Goal: Transaction & Acquisition: Subscribe to service/newsletter

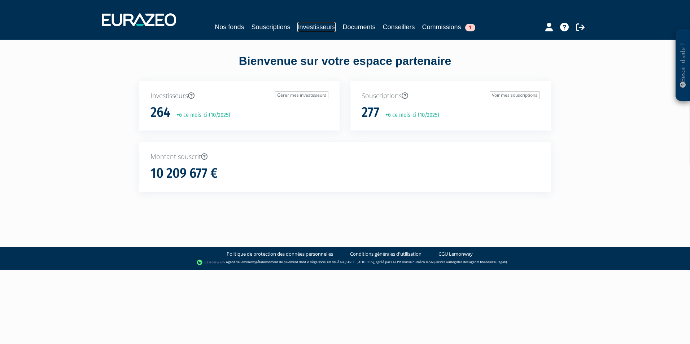
click at [301, 27] on link "Investisseurs" at bounding box center [316, 27] width 38 height 10
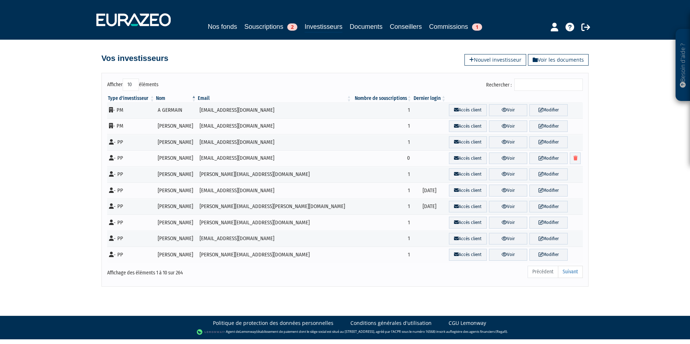
click at [542, 87] on input "Rechercher :" at bounding box center [548, 85] width 69 height 12
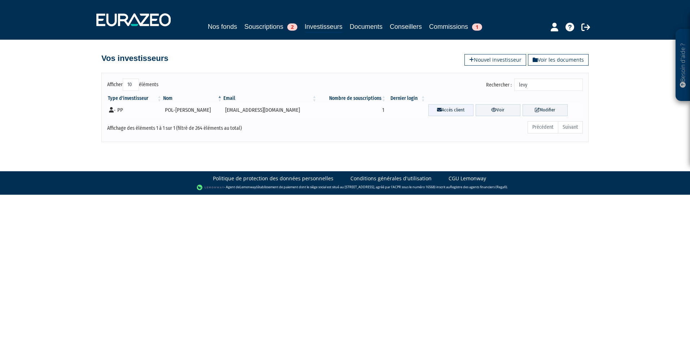
type input "levy"
click at [437, 110] on icon at bounding box center [439, 109] width 5 height 5
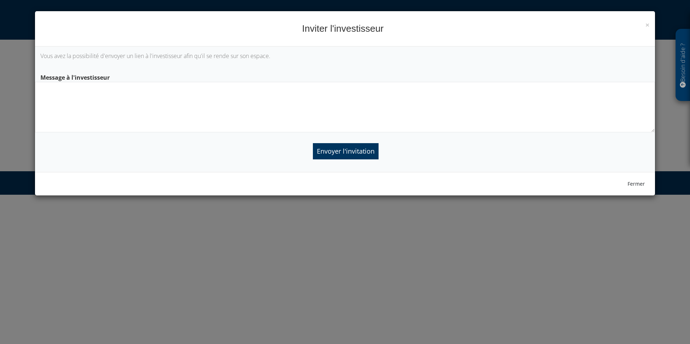
click at [423, 105] on textarea at bounding box center [345, 107] width 620 height 51
click at [640, 183] on button "Fermer" at bounding box center [636, 184] width 27 height 12
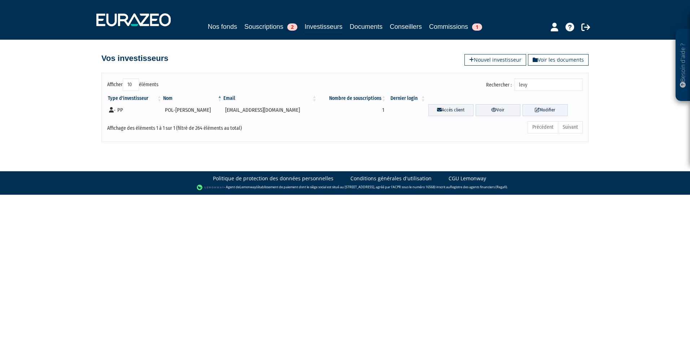
click at [552, 110] on link "Modifier" at bounding box center [544, 110] width 45 height 12
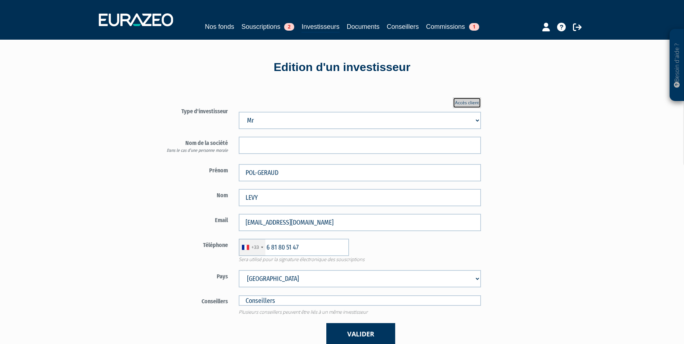
click at [474, 103] on link "Accès client" at bounding box center [467, 102] width 28 height 11
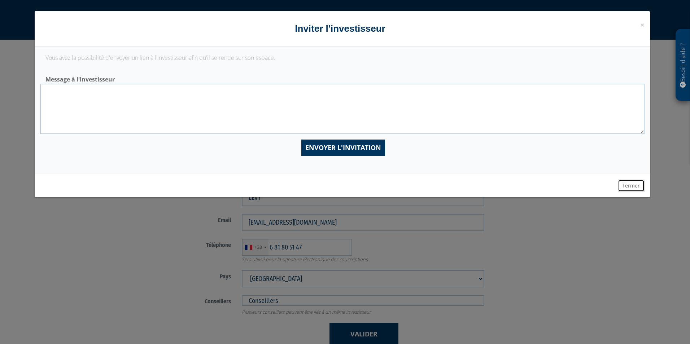
click at [633, 185] on button "Fermer" at bounding box center [631, 186] width 27 height 12
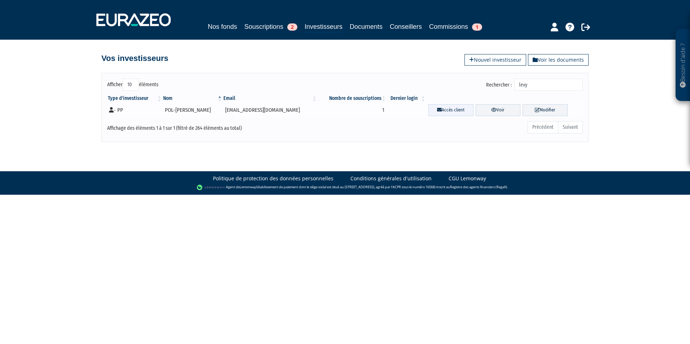
click at [428, 111] on link "Accès client" at bounding box center [450, 110] width 45 height 12
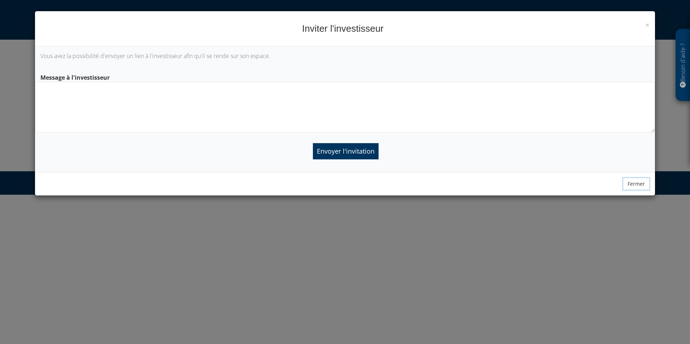
click at [631, 186] on button "Fermer" at bounding box center [636, 184] width 27 height 12
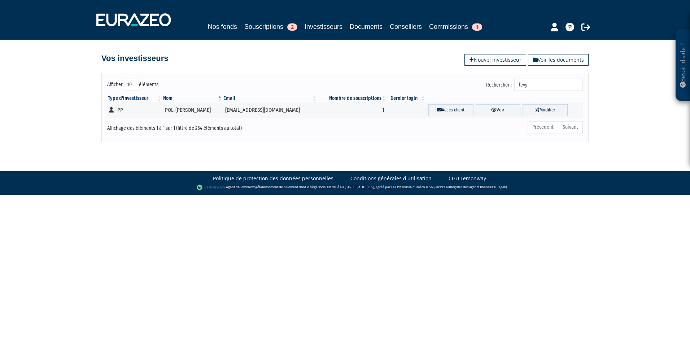
drag, startPoint x: 509, startPoint y: 83, endPoint x: 464, endPoint y: 76, distance: 45.6
click at [464, 76] on div "Afficher 10 25 50 100 éléments Rechercher : levy Type d'investisseur Nom Email …" at bounding box center [344, 107] width 487 height 69
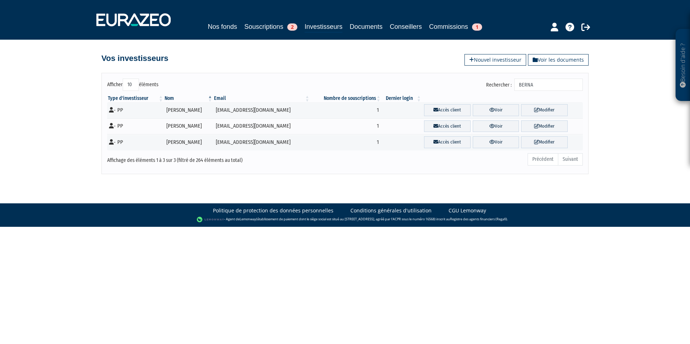
type input "BERNA"
click at [502, 61] on link "Nouvel investisseur" at bounding box center [495, 60] width 62 height 12
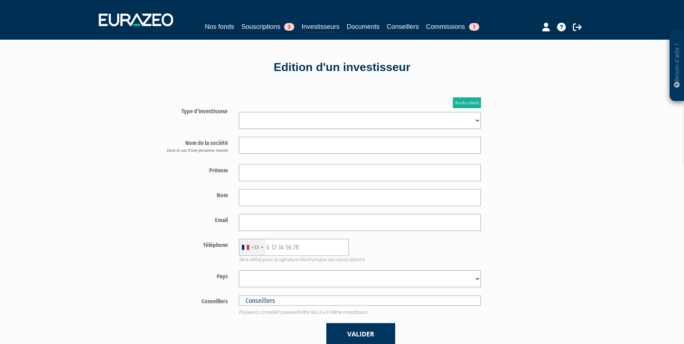
click at [680, 34] on p "Besoin d'aide ?" at bounding box center [677, 65] width 8 height 65
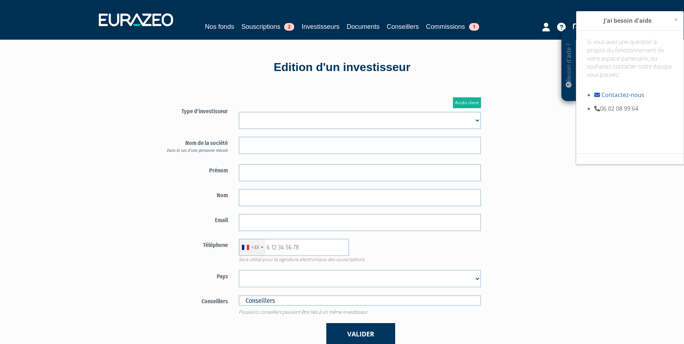
drag, startPoint x: 555, startPoint y: 253, endPoint x: 679, endPoint y: 233, distance: 126.1
click at [557, 253] on div "Accès client Type d'investisseur Mr Mme Société" at bounding box center [360, 221] width 422 height 269
click at [247, 119] on select "Mr Mme Société" at bounding box center [360, 120] width 242 height 17
select select "1"
click at [239, 112] on select "Mr Mme Société" at bounding box center [360, 120] width 242 height 17
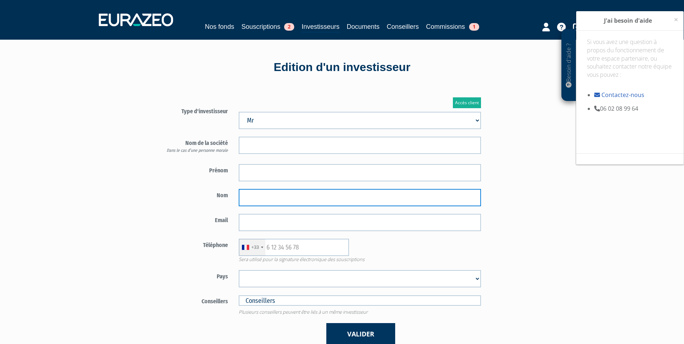
click at [294, 200] on input "text" at bounding box center [360, 197] width 242 height 17
paste input "BERNARD"
type input "BERNARD"
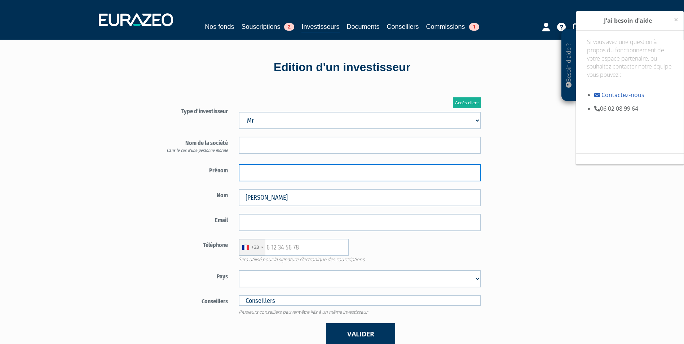
paste input "REGIS"
click at [310, 175] on input "REGIS" at bounding box center [360, 172] width 242 height 17
type input "REGIS"
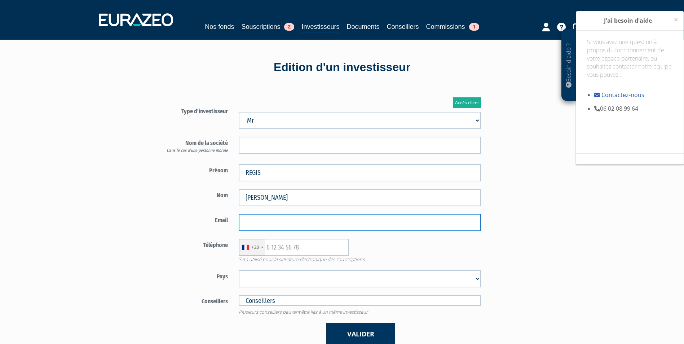
click at [317, 230] on body "Besoin d'aide ? × J'ai besoin d'aide Si vous avez une question à propos du fonc…" at bounding box center [342, 227] width 684 height 454
paste input "[EMAIL_ADDRESS][DOMAIN_NAME]"
type input "[EMAIL_ADDRESS][DOMAIN_NAME]"
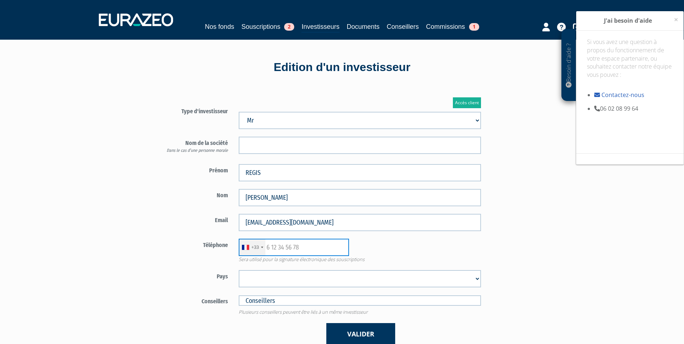
click at [304, 246] on input "text" at bounding box center [294, 247] width 110 height 17
click at [279, 249] on input "text" at bounding box center [294, 247] width 110 height 17
paste input "+33 6 72 99 49 02"
type input "+33 6 72 99 49 02"
click at [272, 282] on select "Afghanistan Afrique du Sud Albanie Algérie Allemagne Andorre Angola Anguilla An…" at bounding box center [360, 278] width 242 height 17
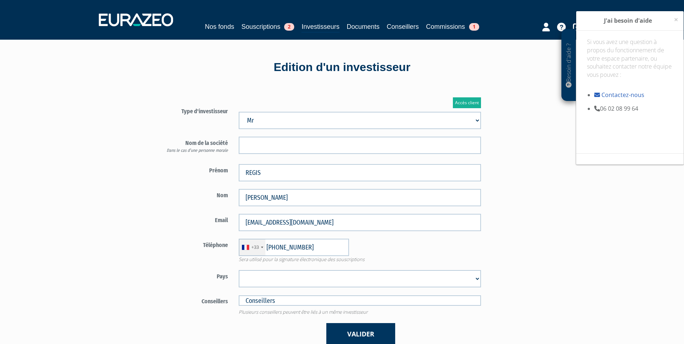
select select "75"
click at [239, 270] on select "Afghanistan Afrique du Sud Albanie Algérie Allemagne Andorre Angola Anguilla An…" at bounding box center [360, 278] width 242 height 17
drag, startPoint x: 277, startPoint y: 248, endPoint x: 265, endPoint y: 247, distance: 11.9
click at [265, 247] on div "+33 France +33 Germany (Deutschland) +49 Switzerland (Schweiz) +41 Belgium (Bel…" at bounding box center [294, 247] width 110 height 17
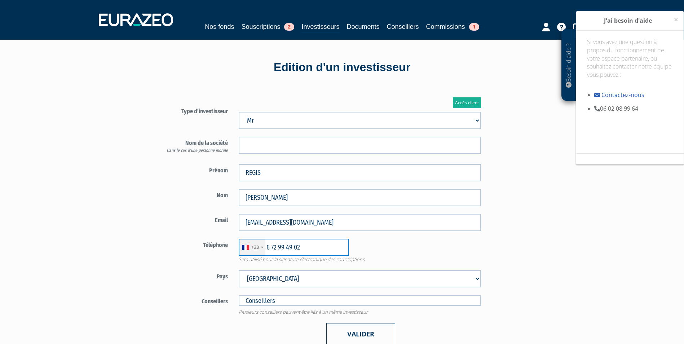
type input "6 72 99 49 02"
click at [360, 332] on button "Valider" at bounding box center [360, 334] width 69 height 22
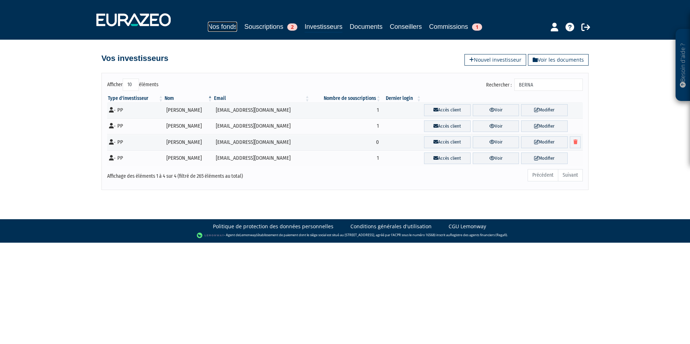
click at [231, 26] on link "Nos fonds" at bounding box center [222, 27] width 29 height 10
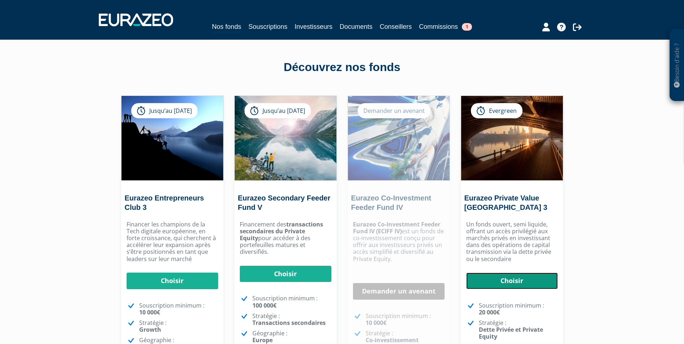
click at [505, 278] on link "Choisir" at bounding box center [512, 281] width 92 height 17
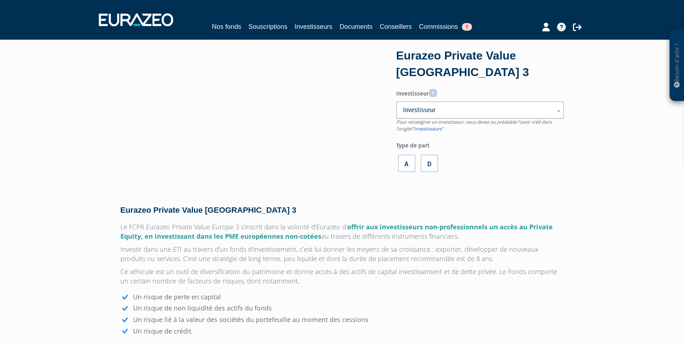
click at [466, 100] on div "Investisseur Pour renseigner un investisseur, vous devez au préalable l'avoir c…" at bounding box center [480, 130] width 168 height 88
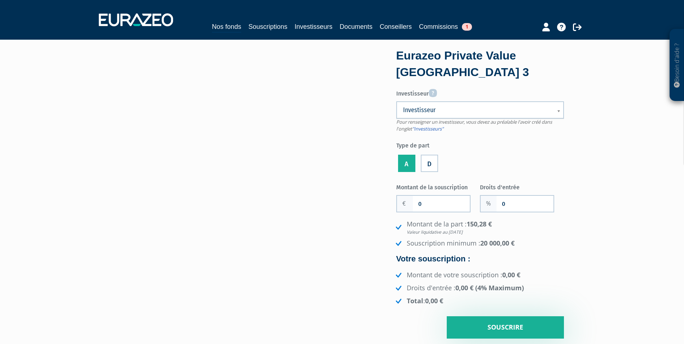
click at [466, 102] on link "Investisseur" at bounding box center [480, 109] width 168 height 17
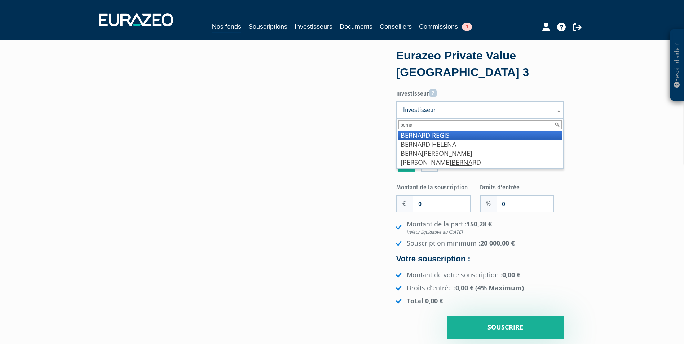
type input "berna"
click at [454, 131] on li "BERNA RD REGIS" at bounding box center [480, 135] width 163 height 9
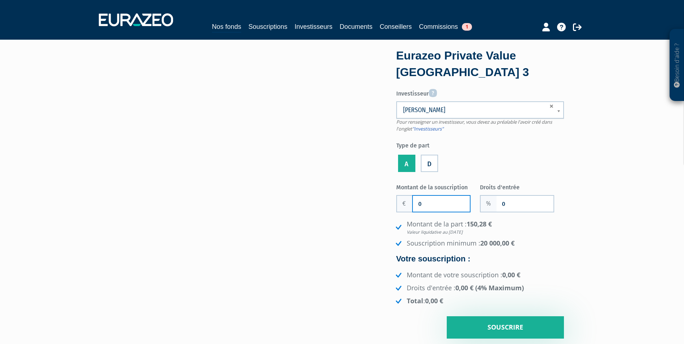
drag, startPoint x: 461, startPoint y: 204, endPoint x: 332, endPoint y: 201, distance: 129.2
click at [332, 201] on div "Eurazeo Private Value [GEOGRAPHIC_DATA] 3 Investisseur Pour renseigner un inves…" at bounding box center [342, 195] width 455 height 288
paste input "28 00"
type input "28 000"
drag, startPoint x: 514, startPoint y: 207, endPoint x: 458, endPoint y: 201, distance: 56.9
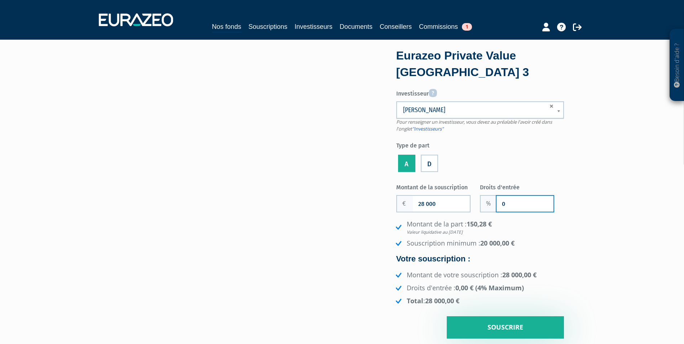
click at [458, 201] on div "Montant de la souscription 28 000 Nombre de parts 0 Droits d'entrée 0 150,28 €" at bounding box center [480, 260] width 168 height 158
type input "1"
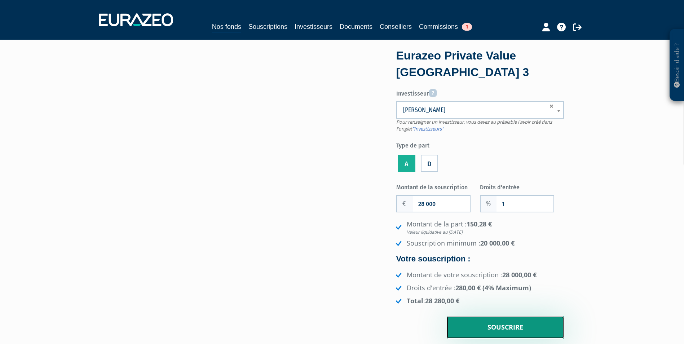
click at [509, 330] on input "Souscrire" at bounding box center [505, 327] width 117 height 22
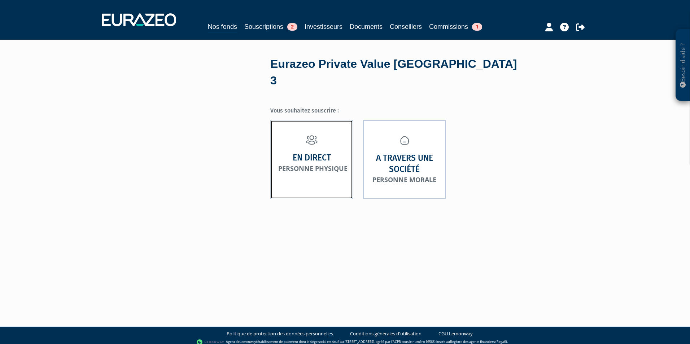
click at [329, 158] on link "En direct Personne physique" at bounding box center [311, 159] width 83 height 79
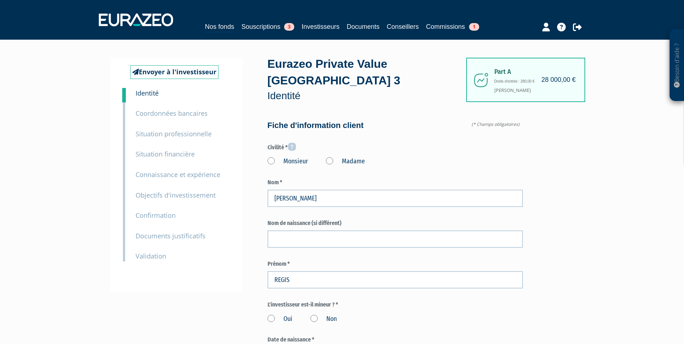
click at [303, 157] on label "Monsieur" at bounding box center [288, 161] width 40 height 9
click at [0, 0] on input "Monsieur" at bounding box center [0, 0] width 0 height 0
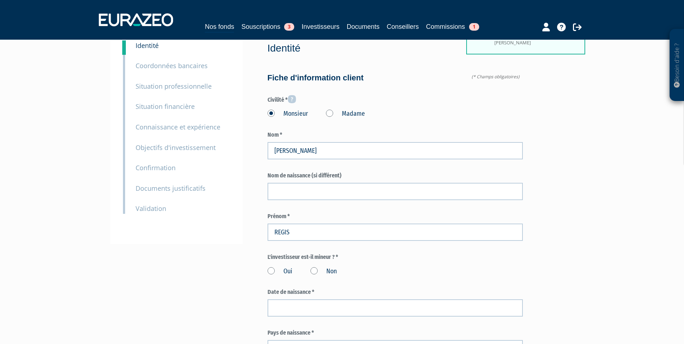
scroll to position [72, 0]
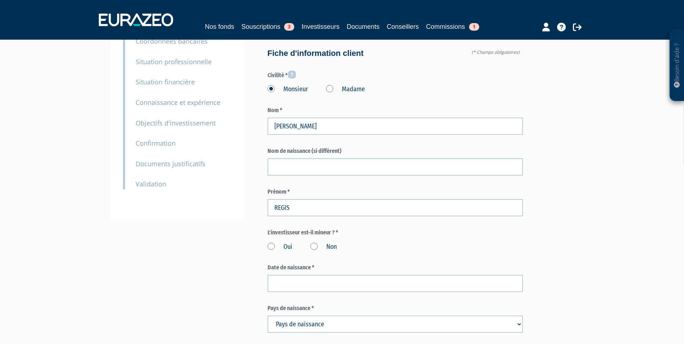
click at [316, 242] on label "Non" at bounding box center [324, 246] width 26 height 9
click at [0, 0] on input "Non" at bounding box center [0, 0] width 0 height 0
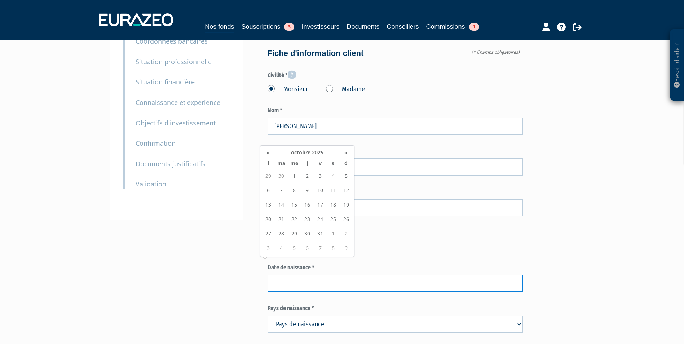
click at [303, 275] on input at bounding box center [395, 283] width 255 height 17
paste input "[DATE]"
type input "[DATE]"
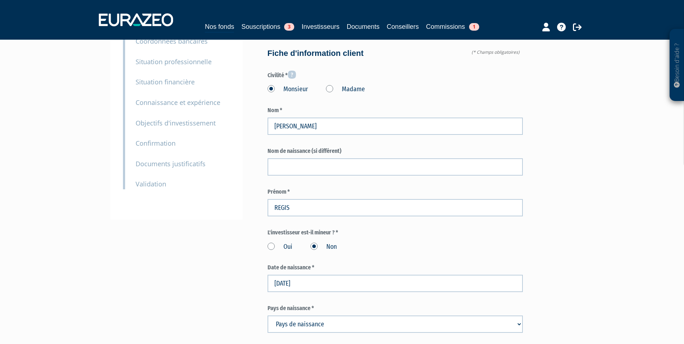
click at [339, 316] on select "Pays de naissance [GEOGRAPHIC_DATA] [GEOGRAPHIC_DATA] [GEOGRAPHIC_DATA] [GEOGRA…" at bounding box center [395, 324] width 255 height 17
select select "75"
click at [268, 316] on select "Pays de naissance [GEOGRAPHIC_DATA] [GEOGRAPHIC_DATA] [GEOGRAPHIC_DATA] [GEOGRA…" at bounding box center [395, 324] width 255 height 17
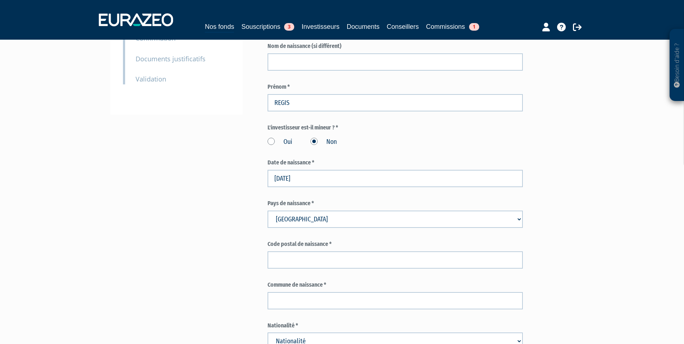
scroll to position [180, 0]
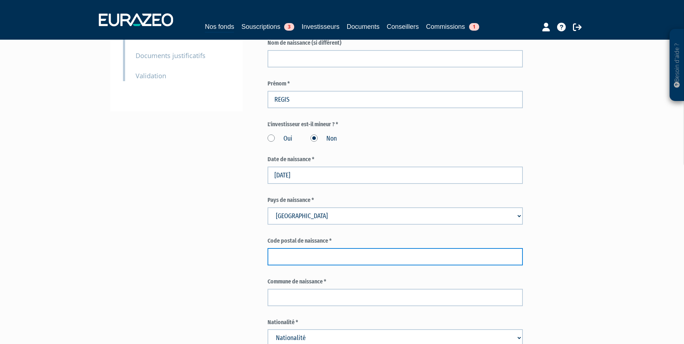
click at [352, 248] on input "text" at bounding box center [395, 256] width 255 height 17
paste input "69160"
type input "69160"
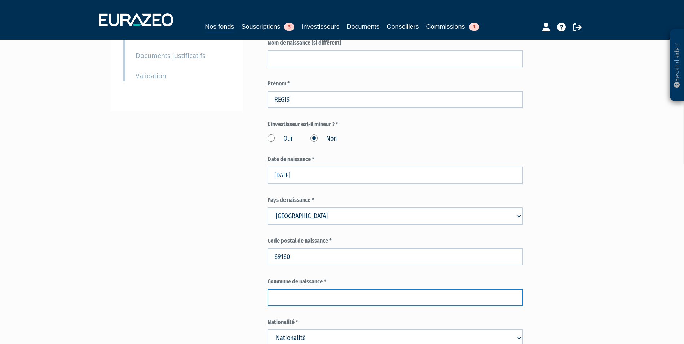
click at [310, 289] on input "text" at bounding box center [395, 297] width 255 height 17
paste input "Tassin-la-Demi-Lune"
type input "Tassin-la-Demi-Lune"
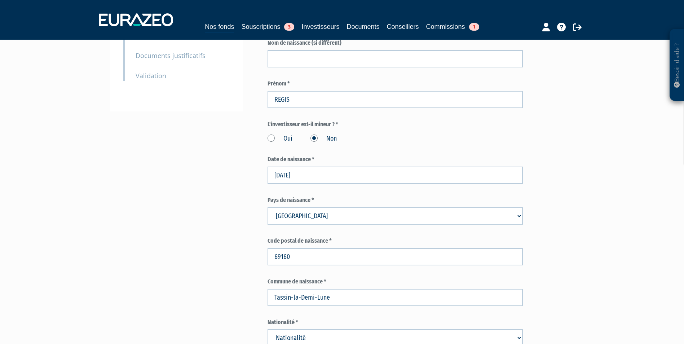
click at [498, 329] on select "Nationalité [GEOGRAPHIC_DATA] [GEOGRAPHIC_DATA] [GEOGRAPHIC_DATA] [GEOGRAPHIC_D…" at bounding box center [395, 337] width 255 height 17
select select "75"
click at [268, 329] on select "Nationalité [GEOGRAPHIC_DATA] [GEOGRAPHIC_DATA] [GEOGRAPHIC_DATA] [GEOGRAPHIC_D…" at bounding box center [395, 337] width 255 height 17
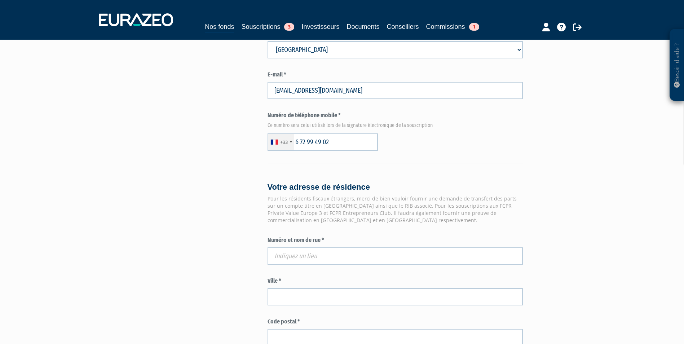
scroll to position [469, 0]
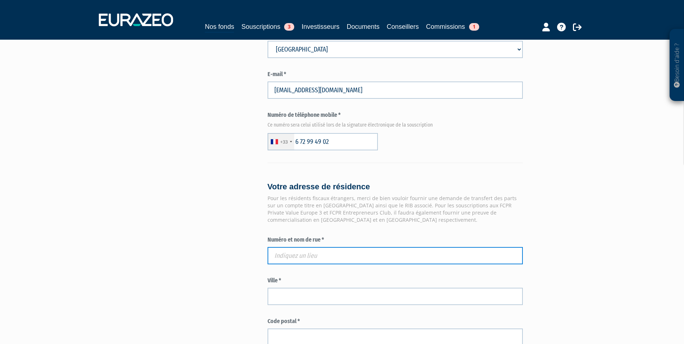
click at [356, 247] on input "text" at bounding box center [395, 255] width 255 height 17
paste input "[STREET_ADDRESS] SENTE DES JUMELLES"
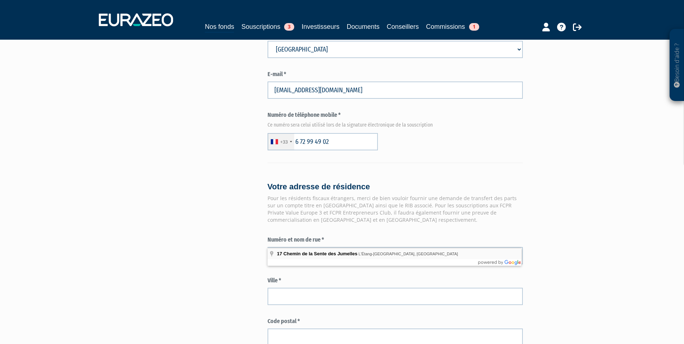
type input "[STREET_ADDRESS], [GEOGRAPHIC_DATA], [GEOGRAPHIC_DATA]"
type input "L'Étang-la-Ville"
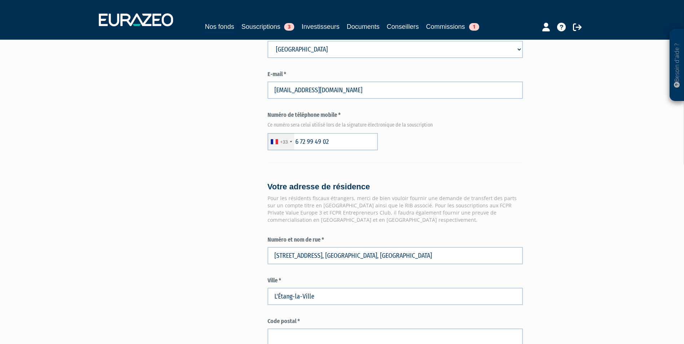
type input "78620"
type input "[STREET_ADDRESS]"
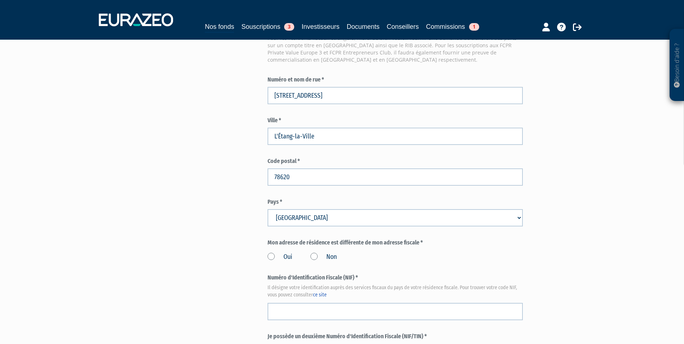
scroll to position [649, 0]
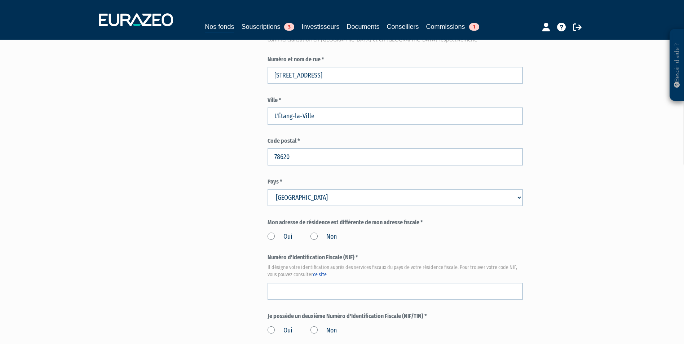
click at [321, 232] on label "Non" at bounding box center [324, 236] width 26 height 9
click at [0, 0] on input "Non" at bounding box center [0, 0] width 0 height 0
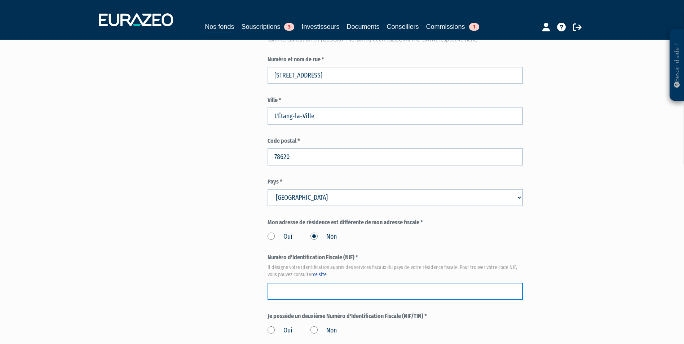
click at [338, 283] on input "text" at bounding box center [395, 291] width 255 height 17
paste input "17 56 628 955 025"
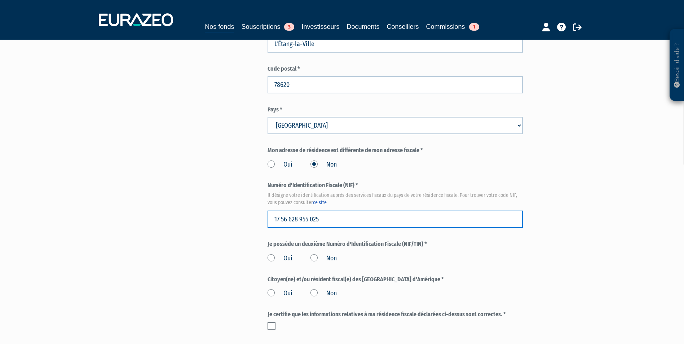
type input "17 56 628 955 025"
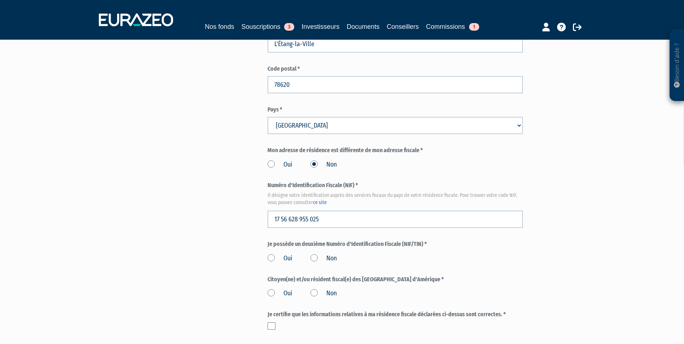
click at [312, 254] on label "Non" at bounding box center [324, 258] width 26 height 9
click at [0, 0] on input "Non" at bounding box center [0, 0] width 0 height 0
click at [316, 289] on label "Non" at bounding box center [324, 293] width 26 height 9
click at [0, 0] on input "Non" at bounding box center [0, 0] width 0 height 0
click at [271, 322] on label at bounding box center [272, 325] width 8 height 7
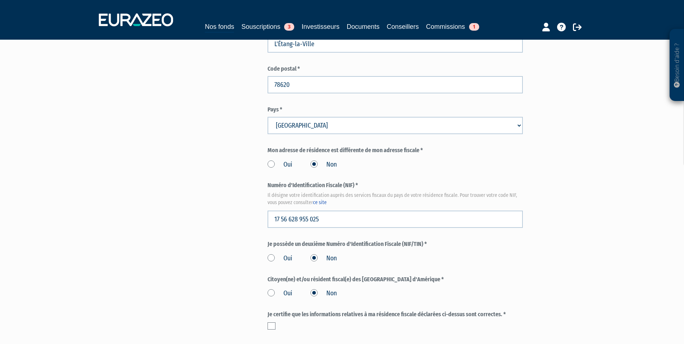
click at [0, 0] on input "checkbox" at bounding box center [0, 0] width 0 height 0
